Goal: Task Accomplishment & Management: Use online tool/utility

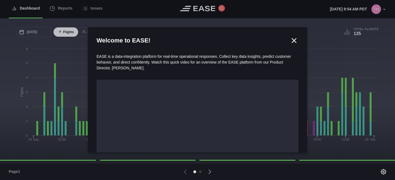
click at [293, 44] on icon at bounding box center [294, 40] width 8 height 8
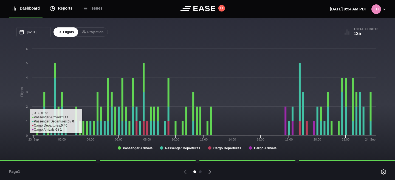
click at [63, 10] on div "Reports" at bounding box center [61, 8] width 23 height 18
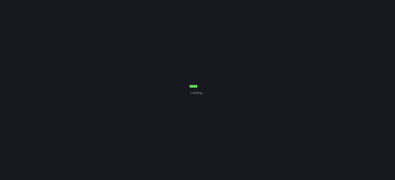
select select "7"
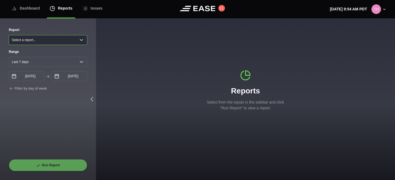
click at [70, 39] on select "Select a report... Arrivals Common Use Daily Throughput Departures Passenger Pr…" at bounding box center [48, 40] width 78 height 10
select select "Common Use"
click at [9, 35] on select "Select a report... Arrivals Common Use Daily Throughput Departures Passenger Pr…" at bounding box center [48, 40] width 78 height 10
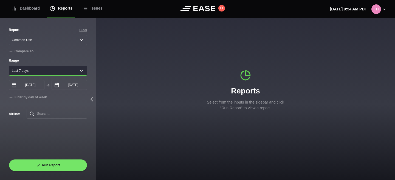
click at [67, 73] on select "[DATE] Last 7 days Last 14 days Last 30 days Last 6 weeks" at bounding box center [48, 71] width 78 height 10
click at [9, 66] on select "[DATE] Last 7 days Last 14 days Last 30 days Last 6 weeks" at bounding box center [48, 71] width 78 height 10
click at [69, 72] on select "[DATE] Last 7 days Last 14 days Last 30 days Last 6 weeks" at bounding box center [48, 71] width 78 height 10
select select "1"
click at [9, 66] on select "[DATE] Last 7 days Last 14 days Last 30 days Last 6 weeks" at bounding box center [48, 71] width 78 height 10
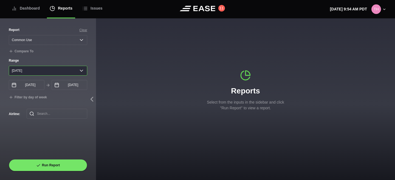
type input "[DATE]"
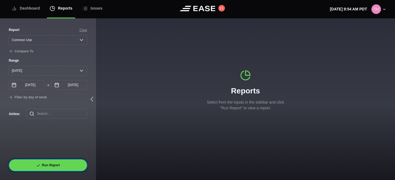
click at [50, 164] on button "Run Report" at bounding box center [48, 165] width 78 height 12
select select "Common Use"
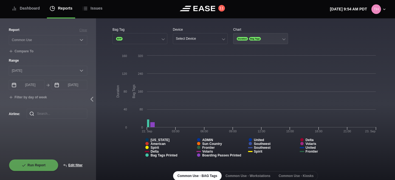
click at [257, 36] on div "Duration Bag Tags" at bounding box center [248, 38] width 25 height 5
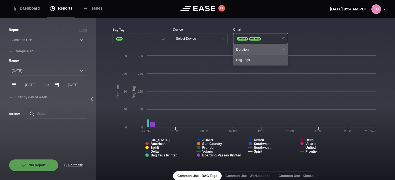
click at [250, 50] on div "Duration" at bounding box center [260, 49] width 54 height 10
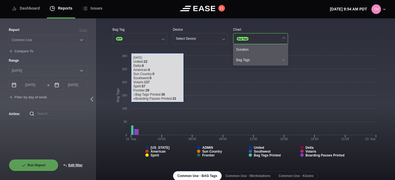
click at [114, 129] on rect at bounding box center [245, 108] width 266 height 110
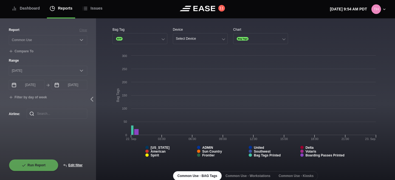
click at [36, 163] on div "Run Report Edit filter" at bounding box center [48, 165] width 78 height 12
click at [37, 90] on div "Range [DATE] Last 7 days Last 14 days Last 30 days Last 6 weeks [DATE] Septembe…" at bounding box center [48, 79] width 78 height 42
click at [75, 163] on button "Edit filter" at bounding box center [72, 165] width 29 height 12
select select "Common Use"
select select "0"
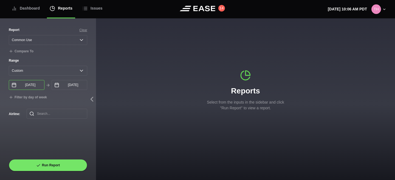
click at [29, 84] on input "[DATE]" at bounding box center [27, 85] width 36 height 10
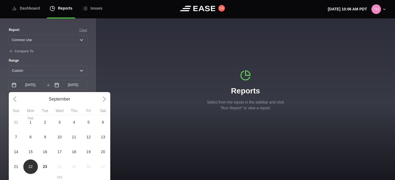
click at [44, 136] on span "9" at bounding box center [45, 137] width 2 height 6
type input "[DATE]"
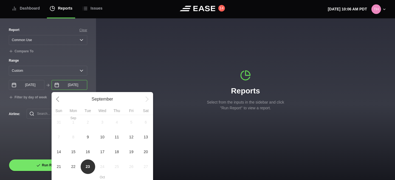
click at [76, 86] on input "[DATE]" at bounding box center [70, 85] width 36 height 10
click at [105, 140] on span "10" at bounding box center [102, 137] width 15 height 15
type input "[DATE]"
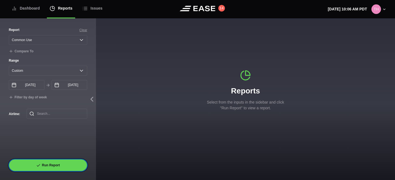
click at [60, 166] on button "Run Report" at bounding box center [48, 165] width 78 height 12
select select "Common Use"
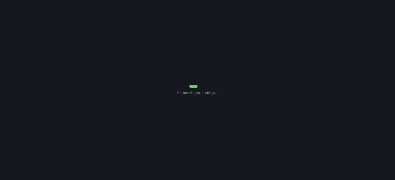
select select "Common Use"
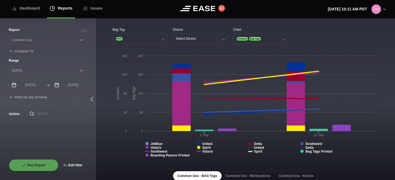
click at [69, 164] on button "Edit filter" at bounding box center [72, 165] width 29 height 12
select select "Common Use"
select select "0"
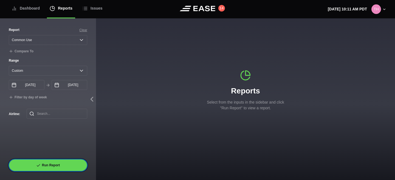
click at [56, 168] on button "Run Report" at bounding box center [48, 165] width 78 height 12
select select "Common Use"
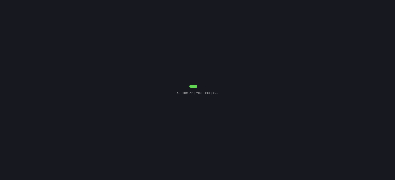
select select "Common Use"
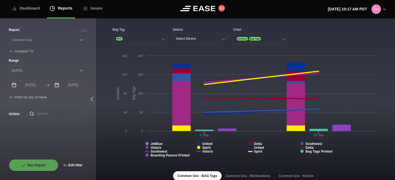
click at [73, 165] on button "Edit filter" at bounding box center [72, 165] width 29 height 12
select select "Common Use"
select select "0"
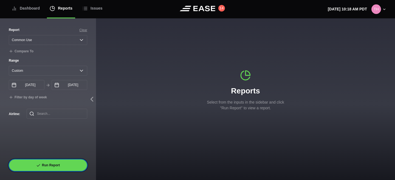
click at [53, 163] on button "Run Report" at bounding box center [48, 165] width 78 height 12
select select "Common Use"
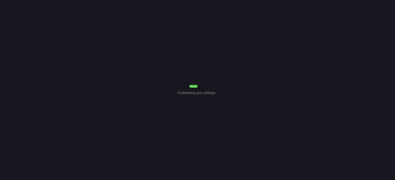
select select "Common Use"
select select "0"
